Goal: Transaction & Acquisition: Purchase product/service

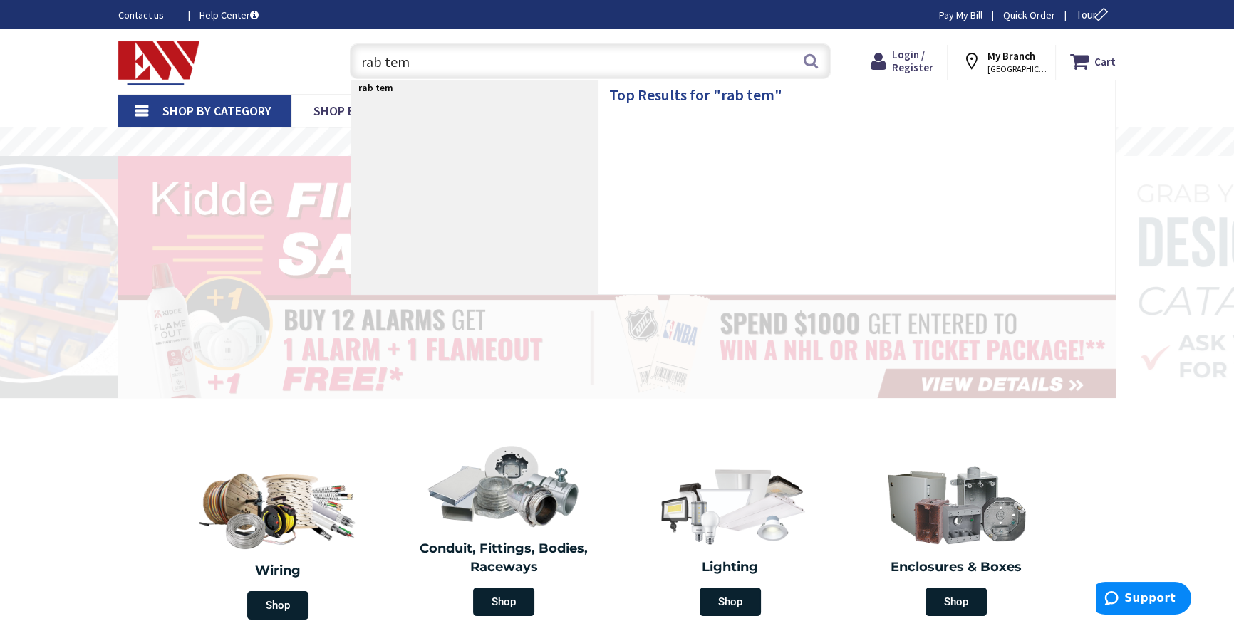
type input "rab temp"
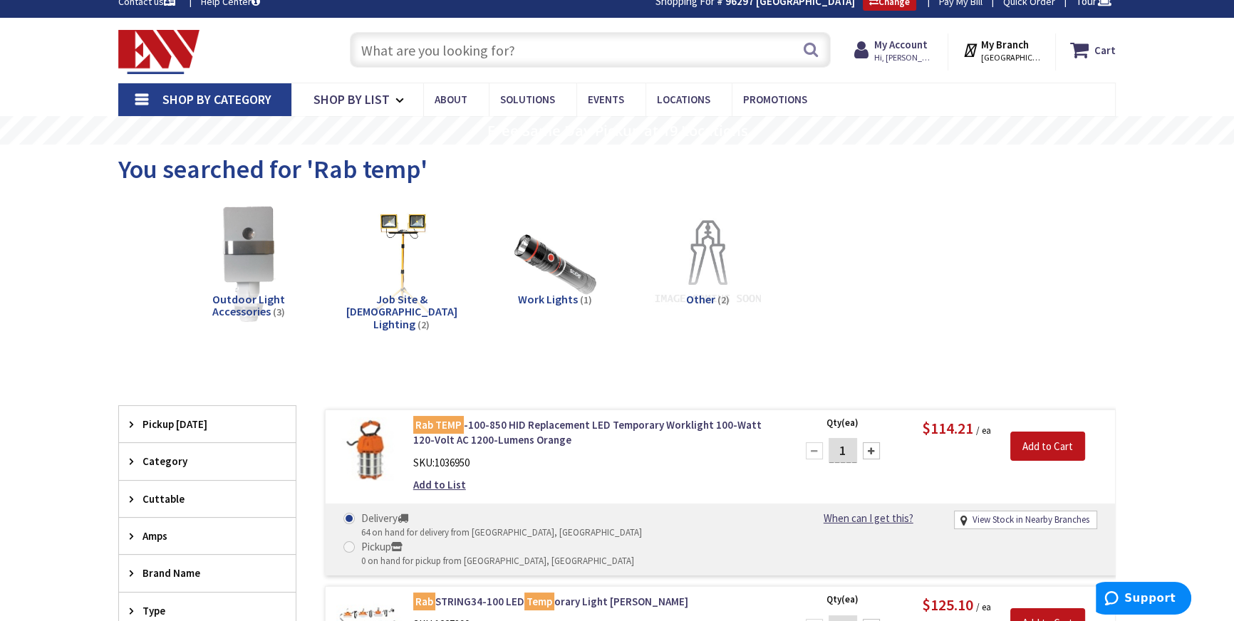
scroll to position [129, 0]
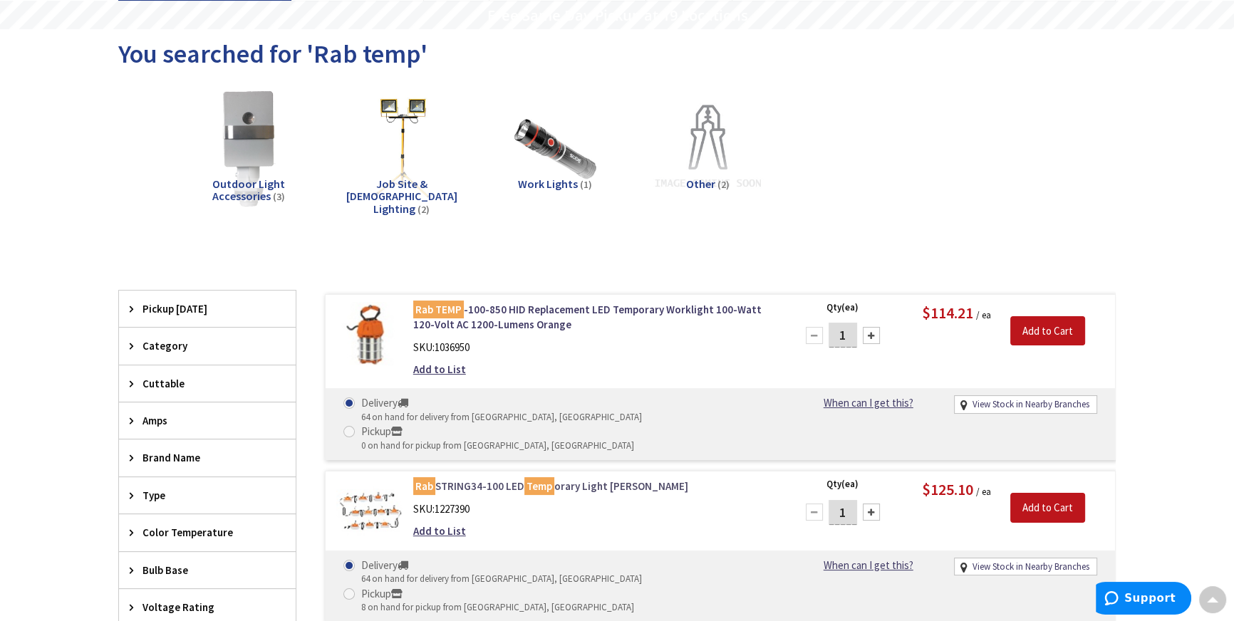
click at [482, 479] on link "Rab STRING34-100 LED Temp orary Light Stringer" at bounding box center [594, 486] width 363 height 15
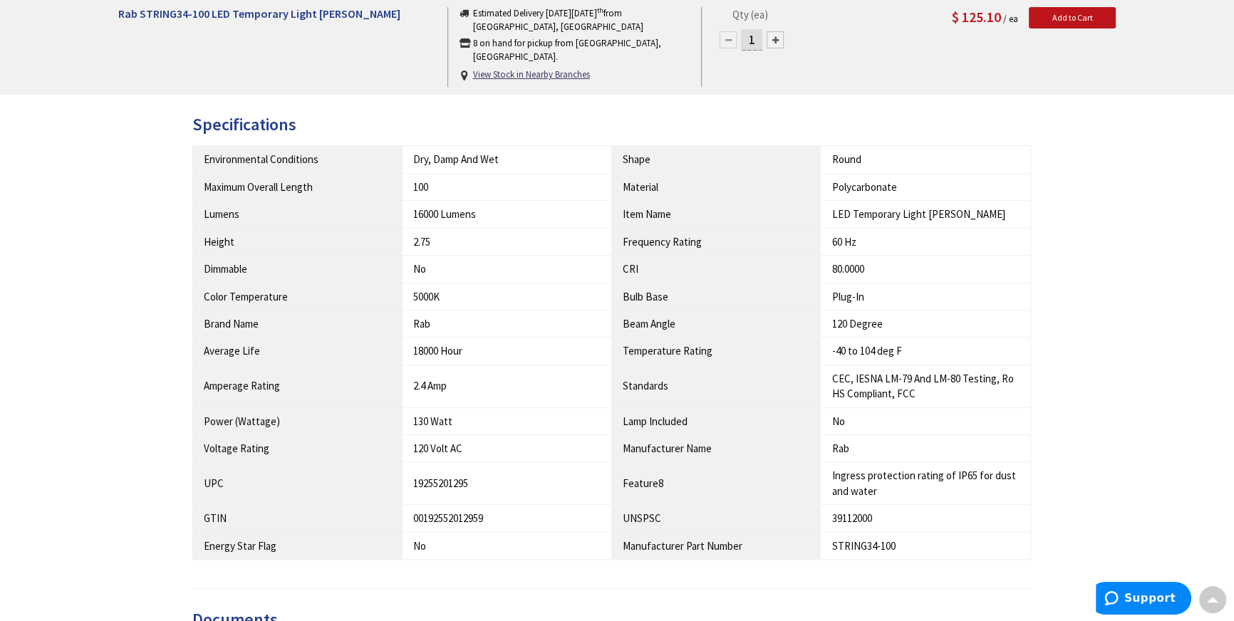
scroll to position [584, 0]
